Goal: Find specific page/section

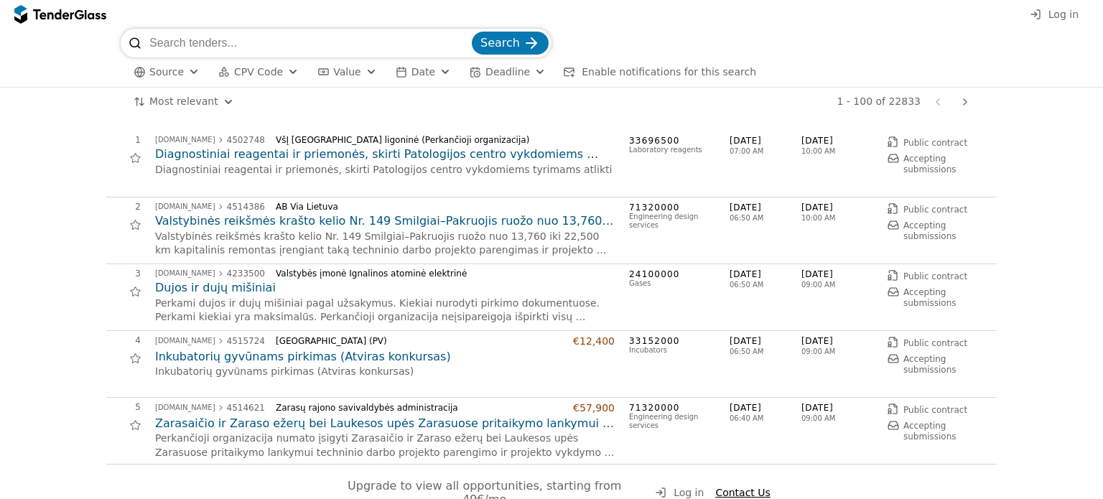
click at [220, 45] on input "search" at bounding box center [309, 43] width 320 height 29
type input "geležinkelio"
click at [472, 32] on button "Search" at bounding box center [510, 43] width 77 height 23
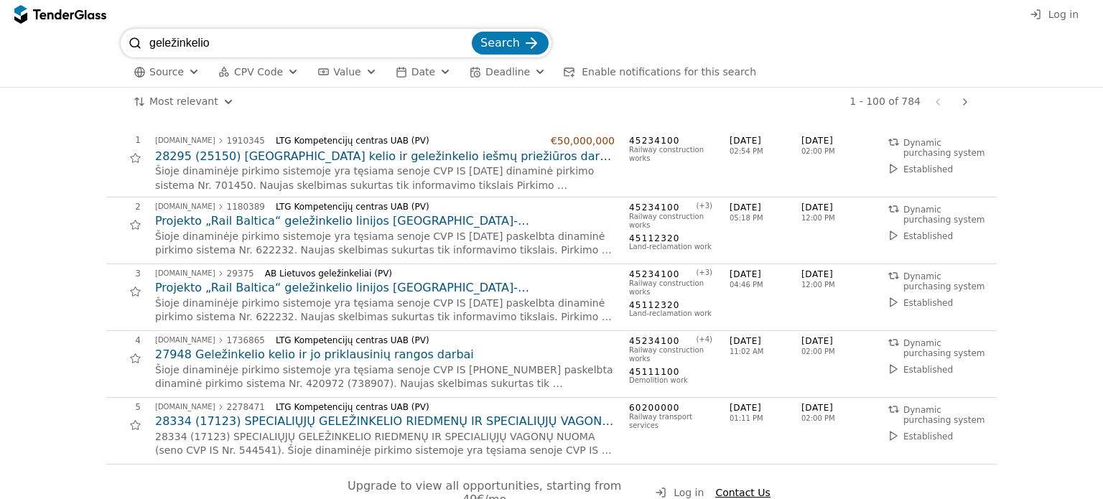
click at [182, 77] on button "Source" at bounding box center [167, 72] width 78 height 18
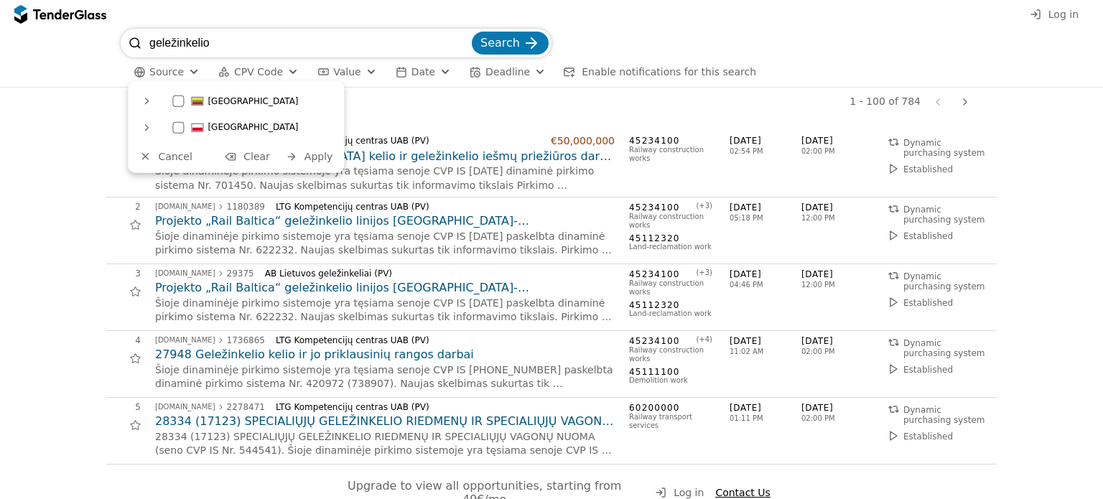
click at [176, 99] on div at bounding box center [177, 101] width 11 height 11
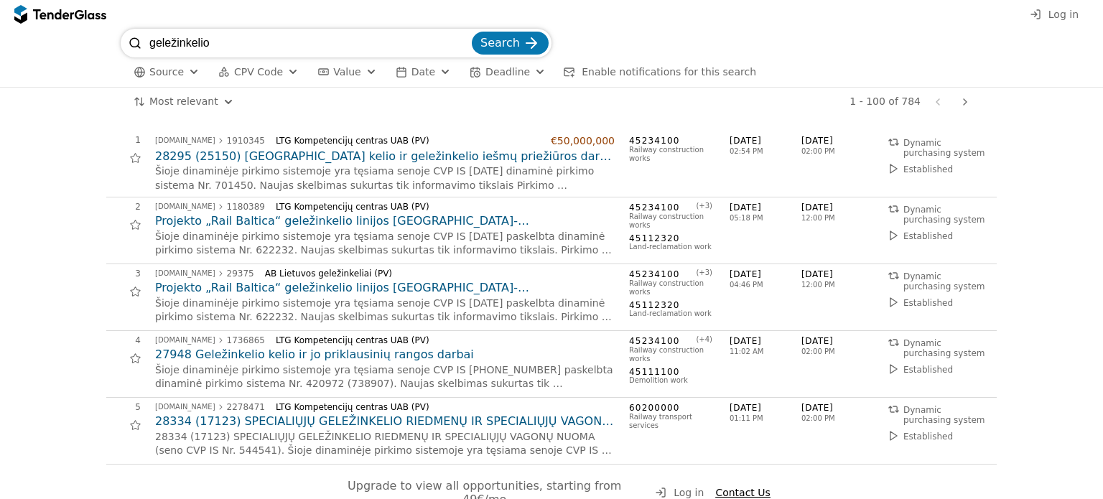
click at [526, 39] on div "submit" at bounding box center [531, 43] width 56 height 56
click at [343, 74] on span "Value" at bounding box center [346, 71] width 27 height 11
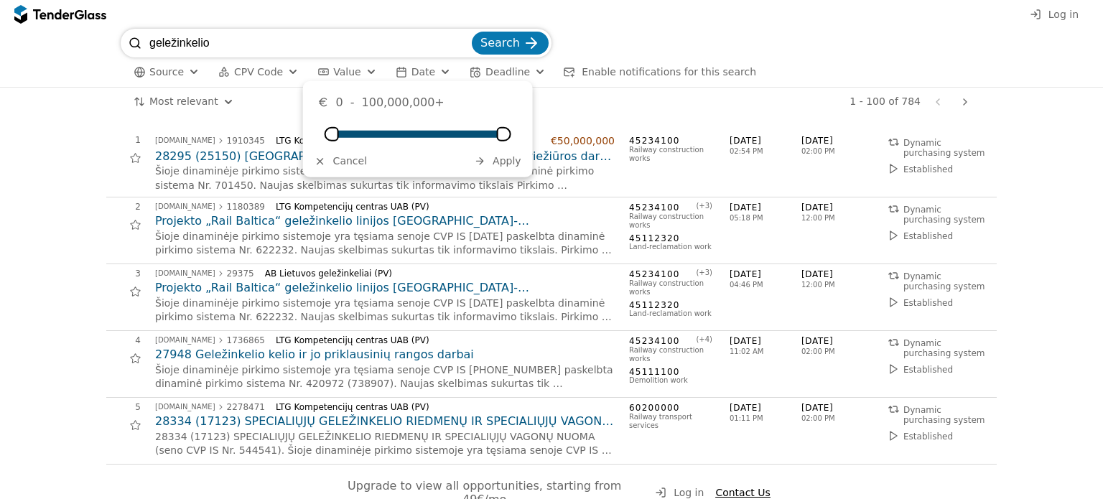
click at [343, 74] on span "Value" at bounding box center [346, 71] width 27 height 11
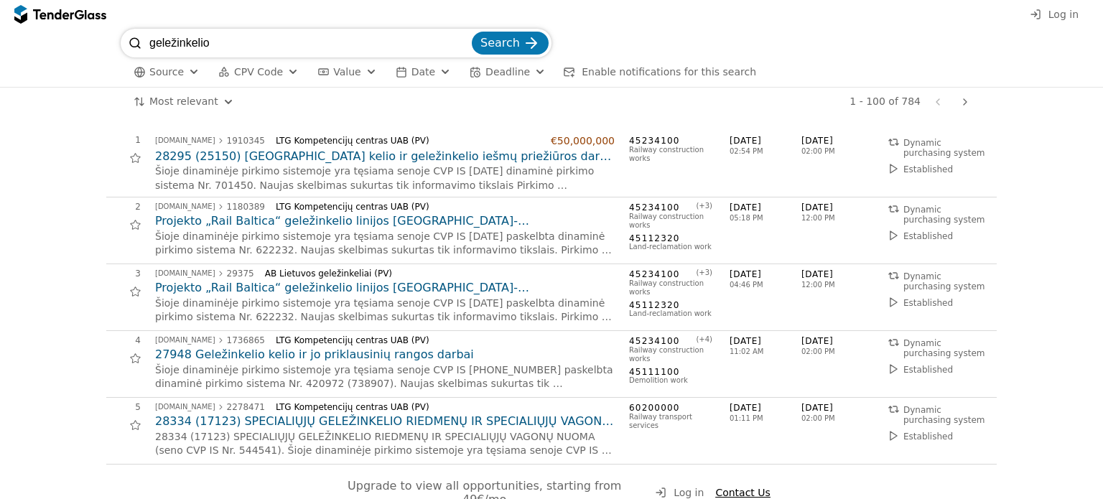
click at [287, 77] on div "button" at bounding box center [293, 71] width 52 height 49
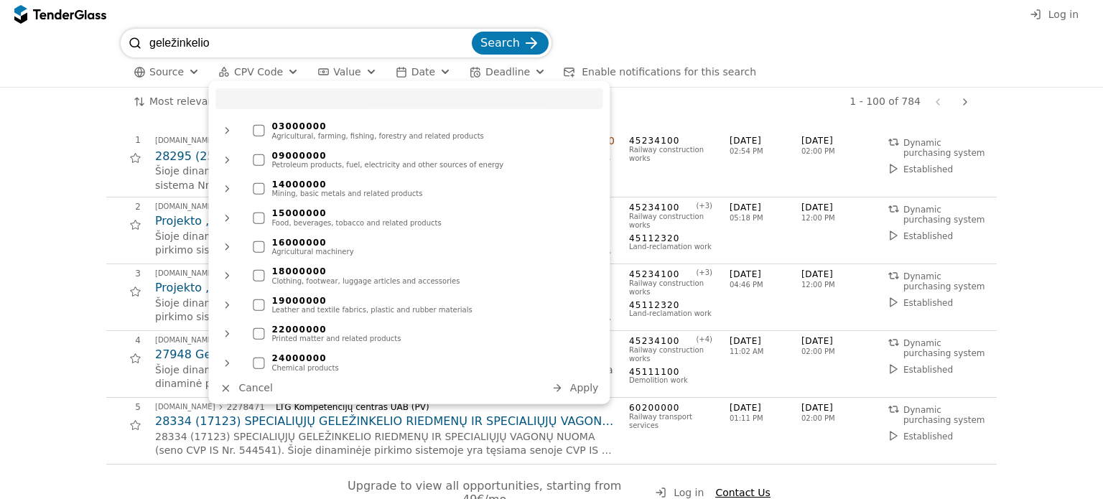
click at [287, 77] on div "button" at bounding box center [293, 71] width 52 height 49
